Goal: Check status: Check status

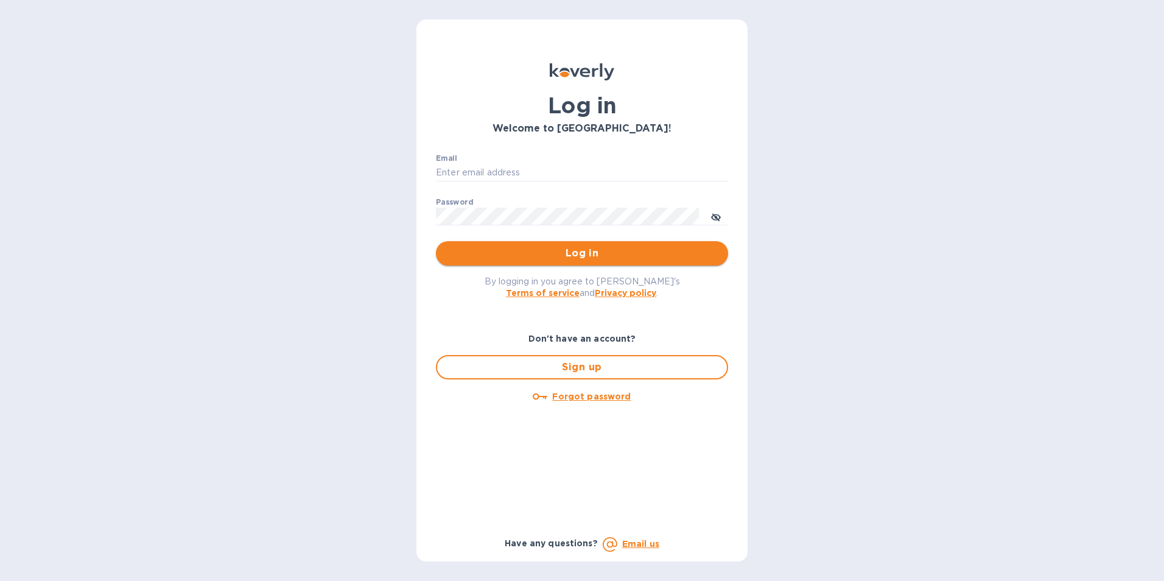
type input "[EMAIL_ADDRESS][PERSON_NAME][DOMAIN_NAME]"
click at [582, 252] on span "Log in" at bounding box center [582, 253] width 273 height 15
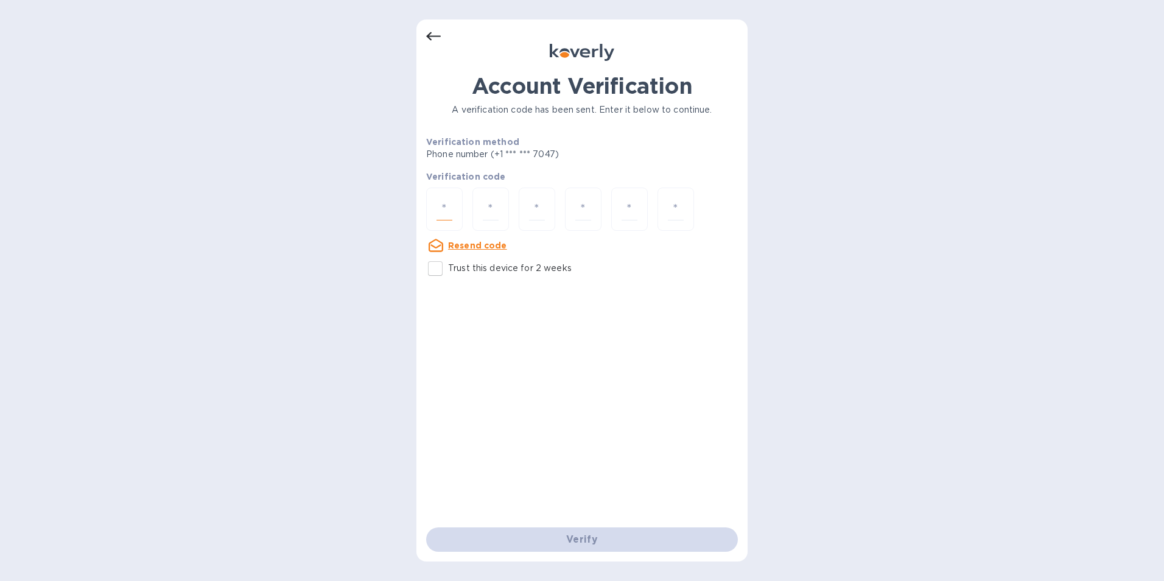
click at [442, 210] on input "number" at bounding box center [445, 209] width 16 height 23
type input "3"
type input "9"
type input "1"
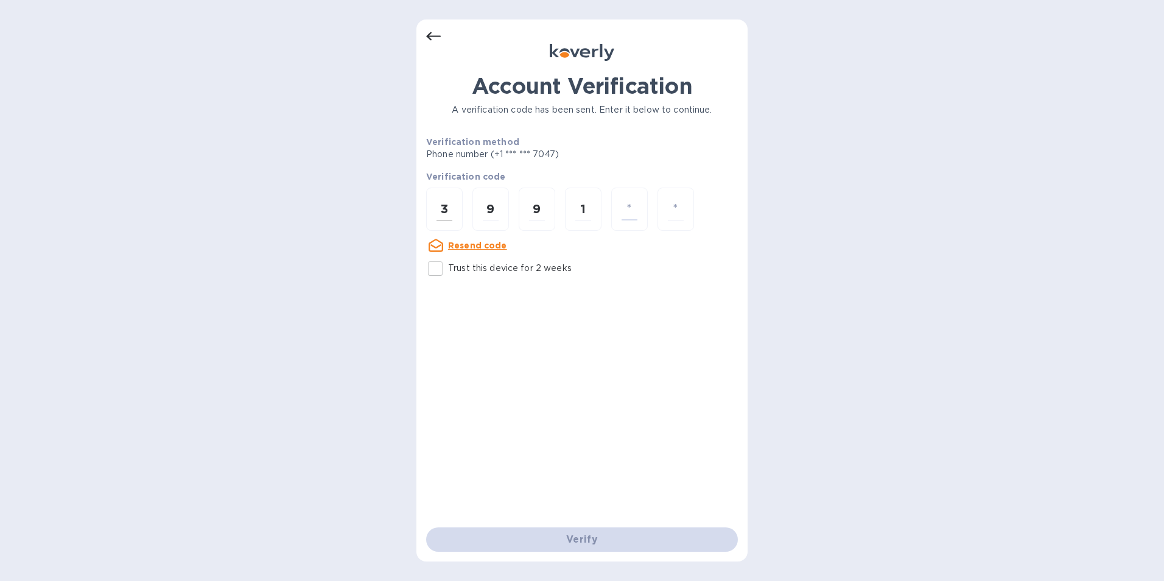
type input "2"
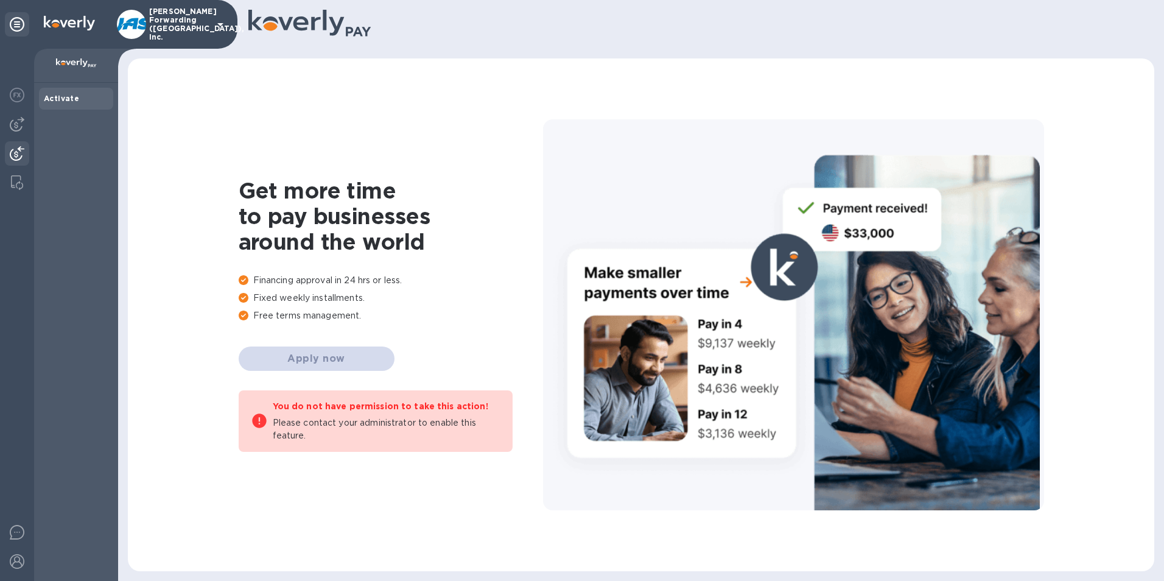
click at [18, 150] on img at bounding box center [17, 153] width 15 height 15
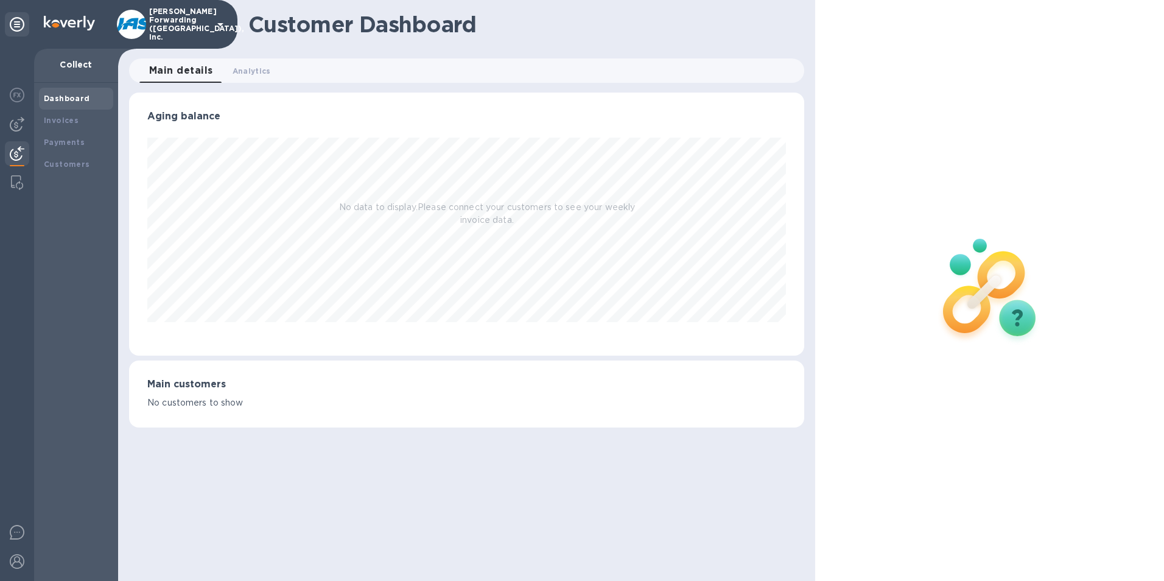
scroll to position [263, 676]
click at [51, 143] on b "Payments" at bounding box center [64, 142] width 41 height 9
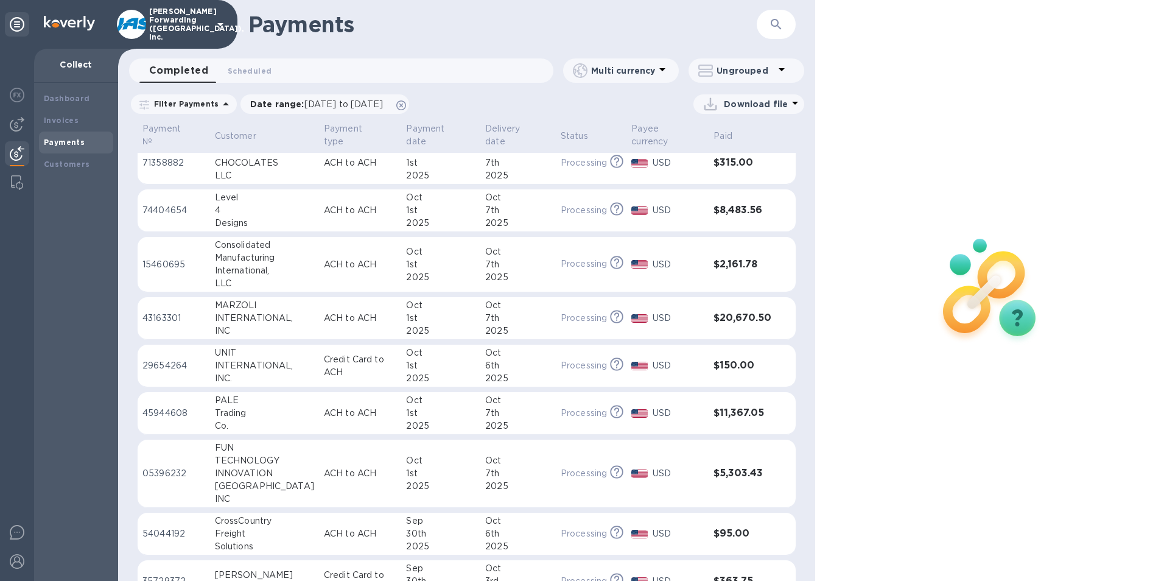
scroll to position [487, 0]
